Goal: Task Accomplishment & Management: Manage account settings

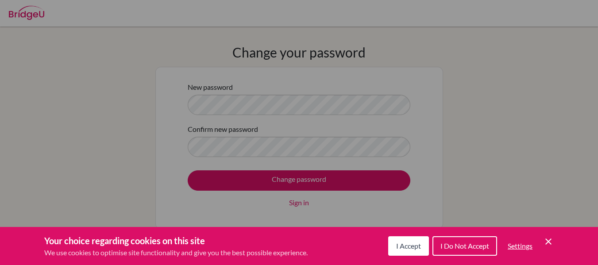
click at [413, 244] on span "I Accept" at bounding box center [408, 246] width 25 height 8
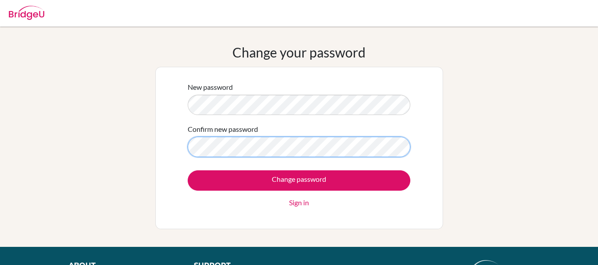
click at [188, 170] on input "Change password" at bounding box center [299, 180] width 223 height 20
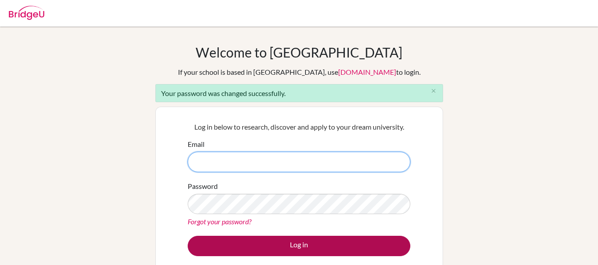
type input "mmoedano@jfk.edu.mx"
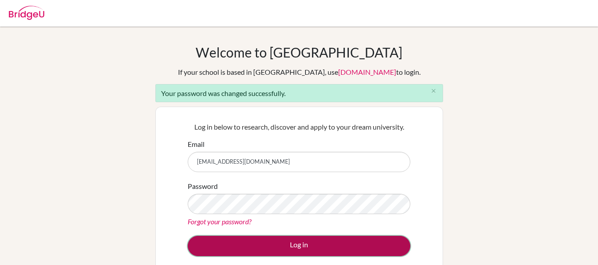
click at [270, 244] on button "Log in" at bounding box center [299, 246] width 223 height 20
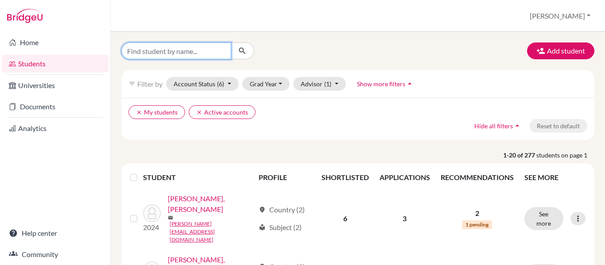
click at [190, 51] on input "Find student by name..." at bounding box center [176, 50] width 110 height 17
type input "benjamin"
click button "submit" at bounding box center [242, 50] width 23 height 17
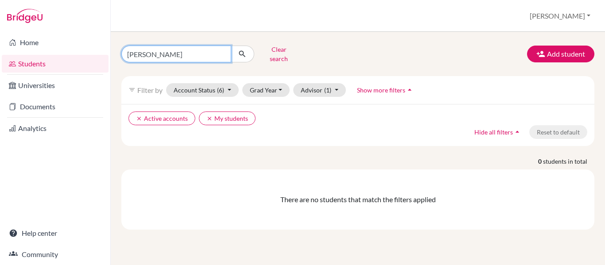
drag, startPoint x: 177, startPoint y: 51, endPoint x: 112, endPoint y: 53, distance: 64.2
click at [112, 53] on div "benjamin Clear search Add student filter_list Filter by Account Status (6) Acti…" at bounding box center [358, 148] width 494 height 233
type input "cassandra"
click button "submit" at bounding box center [242, 54] width 23 height 17
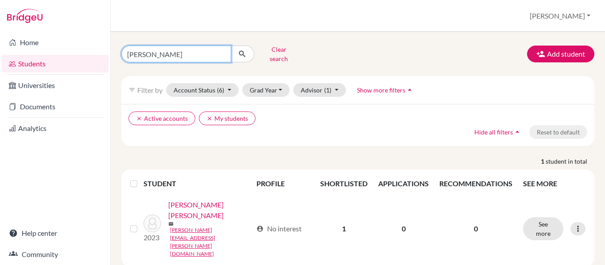
drag, startPoint x: 173, startPoint y: 54, endPoint x: 121, endPoint y: 53, distance: 51.8
click at [121, 53] on div "cassandra Clear search" at bounding box center [196, 53] width 162 height 23
click at [494, 58] on div "Clear search Add student" at bounding box center [358, 53] width 486 height 23
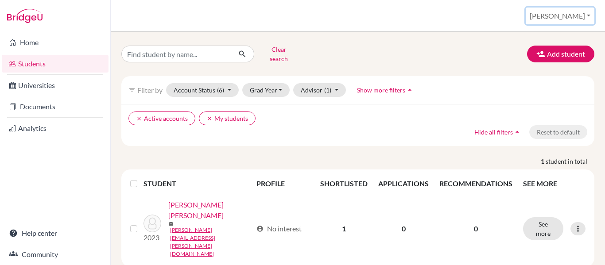
click at [582, 17] on button "[PERSON_NAME]" at bounding box center [559, 16] width 69 height 17
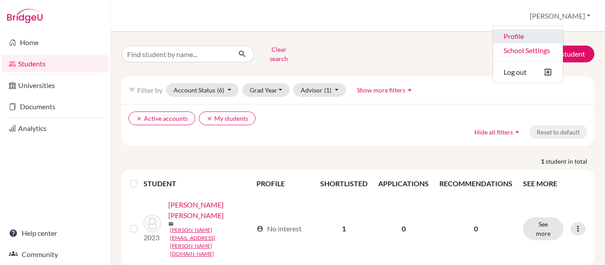
click at [551, 36] on link "Profile" at bounding box center [528, 36] width 70 height 14
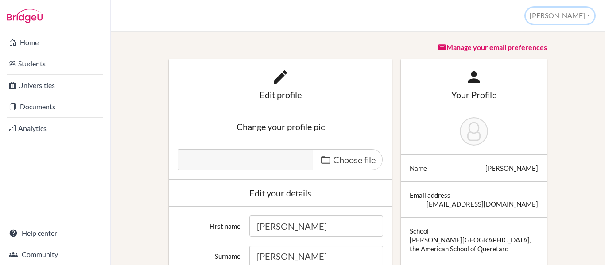
click at [579, 13] on button "[PERSON_NAME]" at bounding box center [559, 16] width 69 height 16
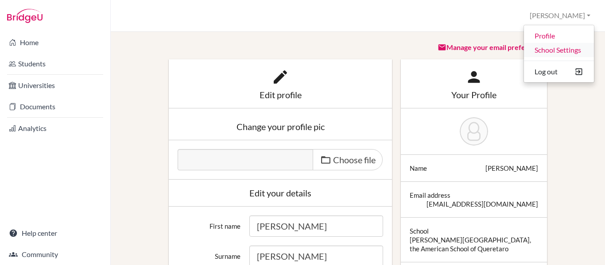
click at [574, 48] on link "School Settings" at bounding box center [559, 50] width 70 height 14
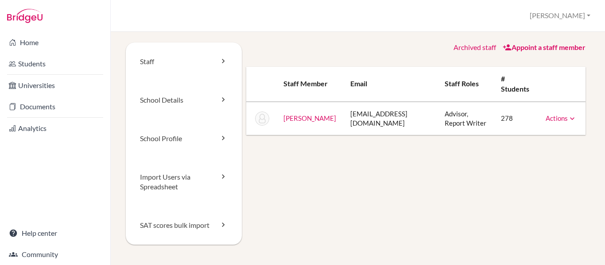
click at [509, 44] on link "Appoint a staff member" at bounding box center [543, 47] width 83 height 8
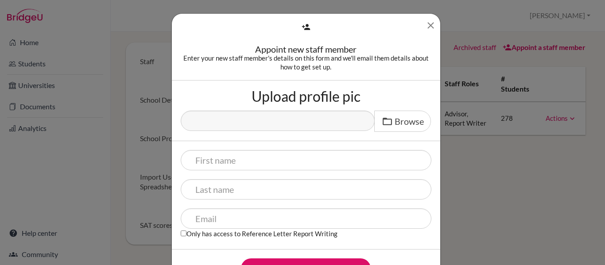
click at [426, 26] on icon "Close" at bounding box center [430, 25] width 11 height 11
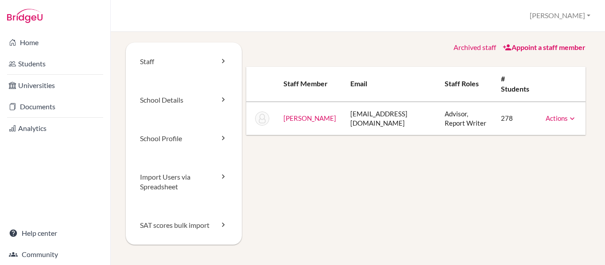
click at [291, 114] on link "[PERSON_NAME]" at bounding box center [309, 118] width 53 height 8
click at [190, 100] on link "School Details" at bounding box center [184, 100] width 116 height 39
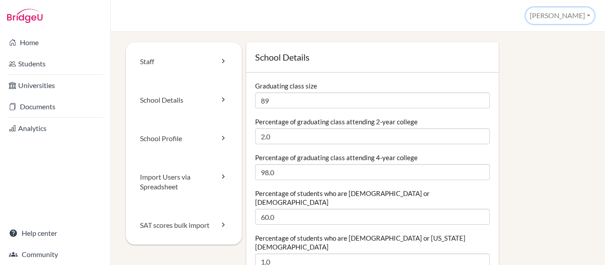
click at [576, 18] on button "[PERSON_NAME]" at bounding box center [559, 16] width 69 height 16
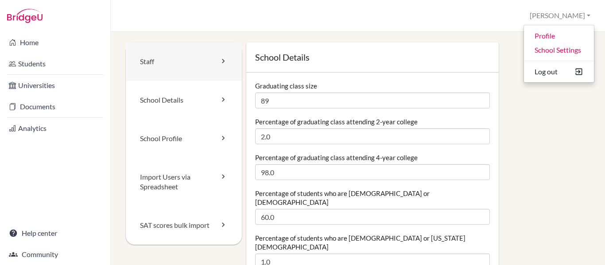
click at [162, 65] on link "Staff" at bounding box center [184, 61] width 116 height 39
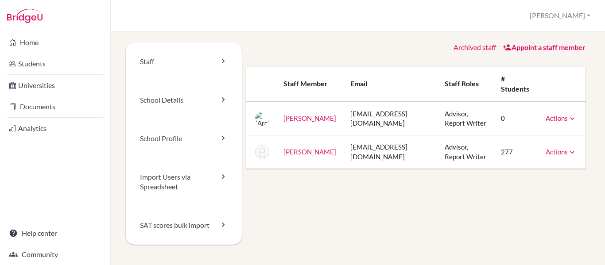
click at [503, 49] on link "Appoint a staff member" at bounding box center [543, 47] width 83 height 8
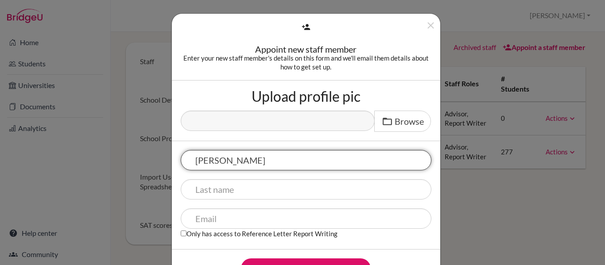
type input "[PERSON_NAME]"
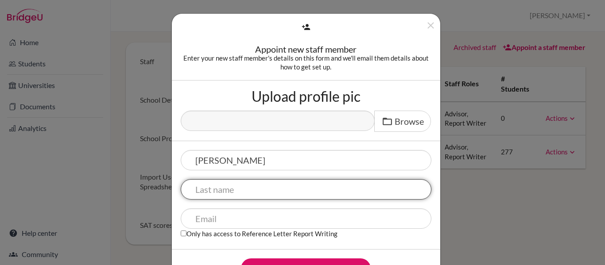
click at [238, 198] on input "text" at bounding box center [306, 189] width 250 height 20
type input "[PERSON_NAME]"
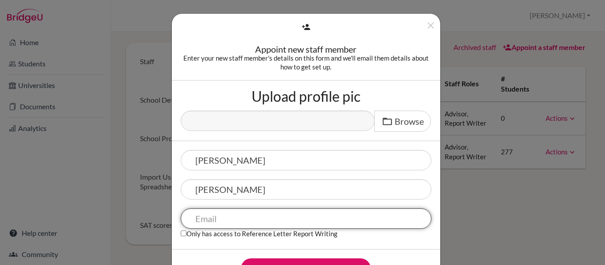
click at [229, 215] on input "text" at bounding box center [306, 218] width 250 height 20
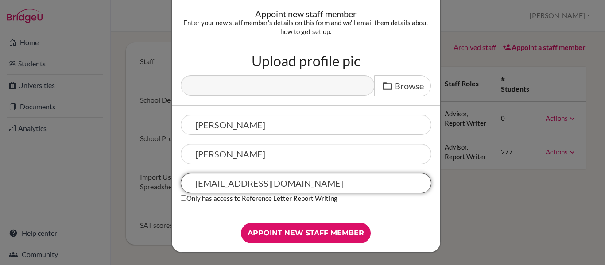
scroll to position [36, 0]
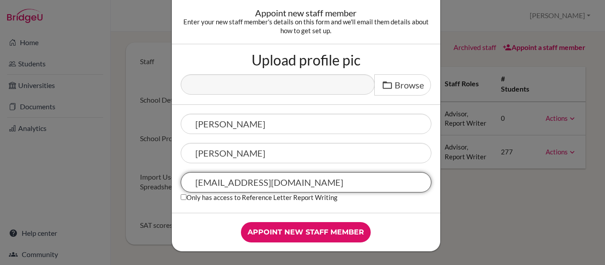
type input "[EMAIL_ADDRESS][DOMAIN_NAME]"
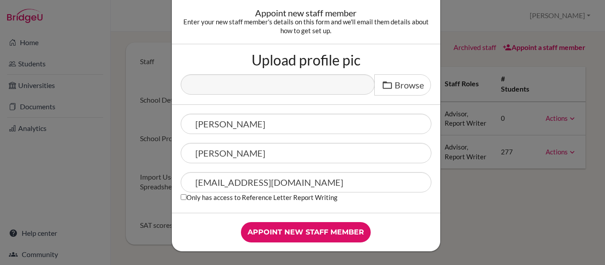
click at [199, 211] on div "Josefina González college@jfk.edu.mx Only has access to Reference Letter Report…" at bounding box center [306, 159] width 268 height 108
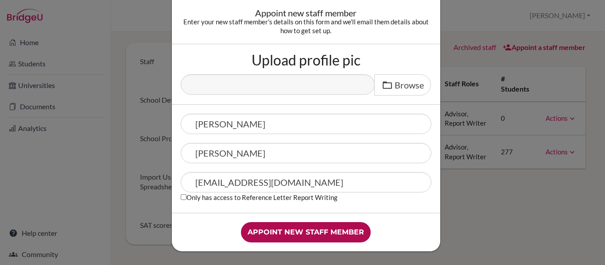
click at [297, 232] on input "Appoint new staff member" at bounding box center [306, 232] width 130 height 20
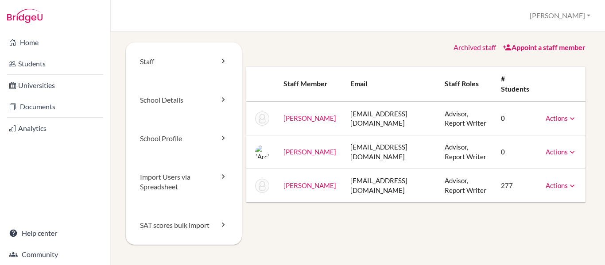
click at [558, 118] on link "Actions" at bounding box center [560, 118] width 31 height 8
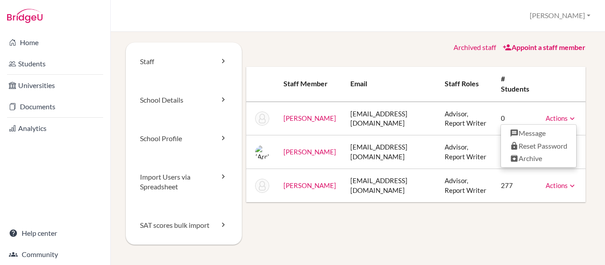
click at [558, 118] on link "Actions" at bounding box center [560, 118] width 31 height 8
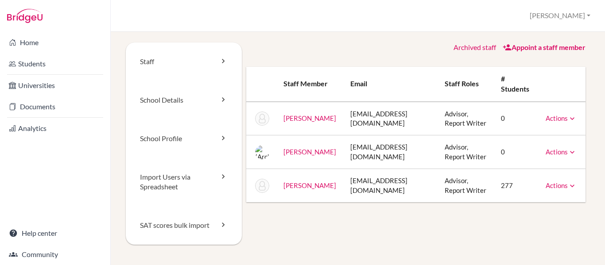
click at [289, 181] on link "[PERSON_NAME]" at bounding box center [309, 185] width 53 height 8
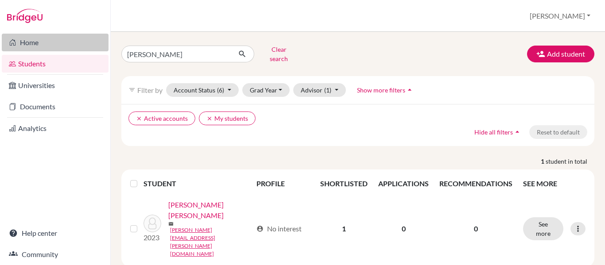
click at [34, 46] on link "Home" at bounding box center [55, 43] width 107 height 18
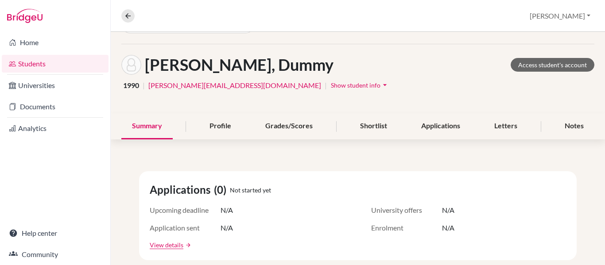
scroll to position [26, 0]
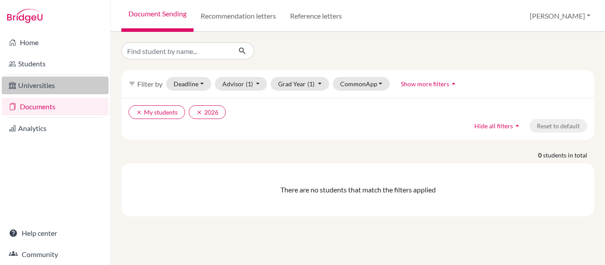
click at [43, 88] on link "Universities" at bounding box center [55, 86] width 107 height 18
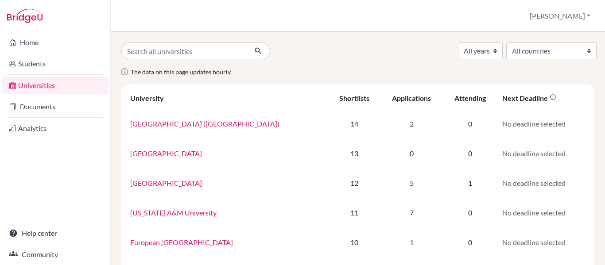
click at [312, 46] on div "All years 2026 2025 2024 2023 2022 2020 1990 All countries [GEOGRAPHIC_DATA] [G…" at bounding box center [358, 50] width 486 height 17
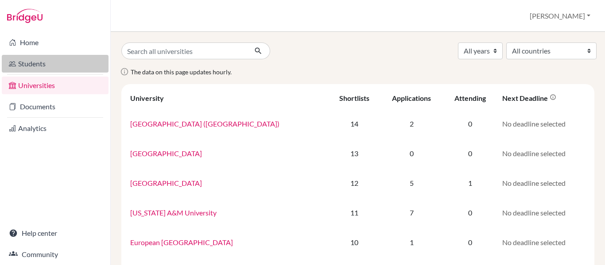
click at [40, 62] on link "Students" at bounding box center [55, 64] width 107 height 18
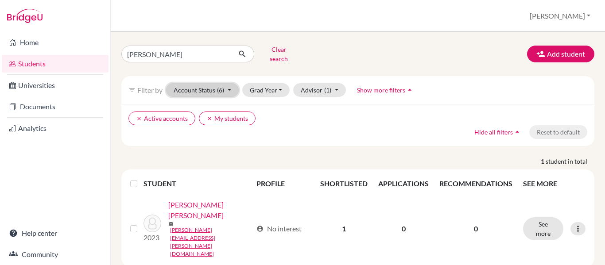
click at [226, 85] on button "Account Status (6)" at bounding box center [202, 90] width 73 height 14
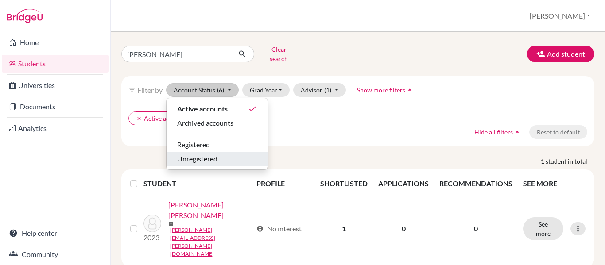
click at [211, 154] on span "Unregistered" at bounding box center [197, 159] width 40 height 11
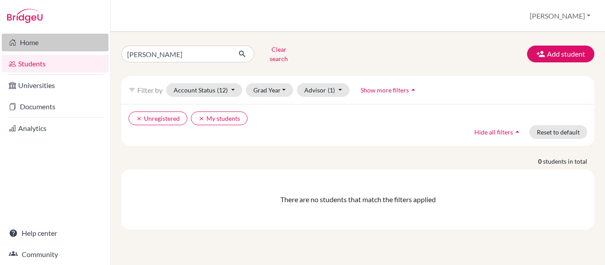
click at [40, 47] on link "Home" at bounding box center [55, 43] width 107 height 18
